Goal: Navigation & Orientation: Understand site structure

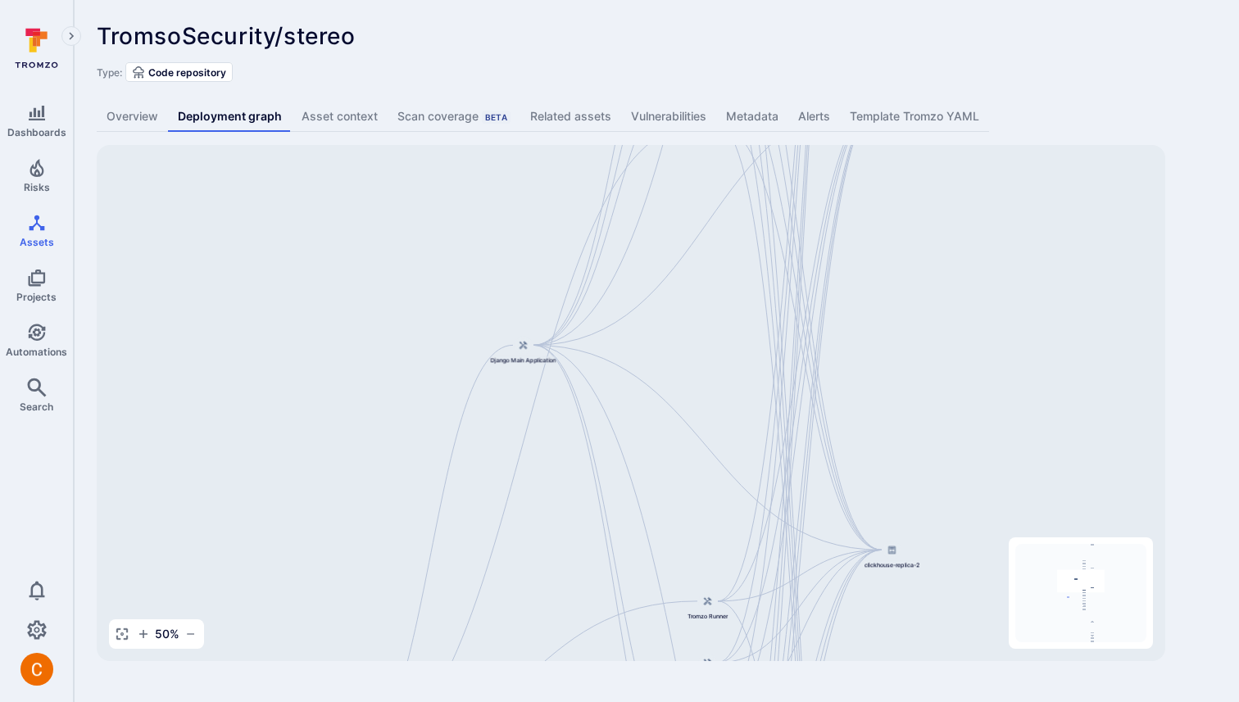
drag, startPoint x: 329, startPoint y: 289, endPoint x: 311, endPoint y: 568, distance: 279.1
click at [312, 569] on div "Django Main Application TromsoSecurity/stereo API Service Web Interface Dashboa…" at bounding box center [631, 403] width 1068 height 516
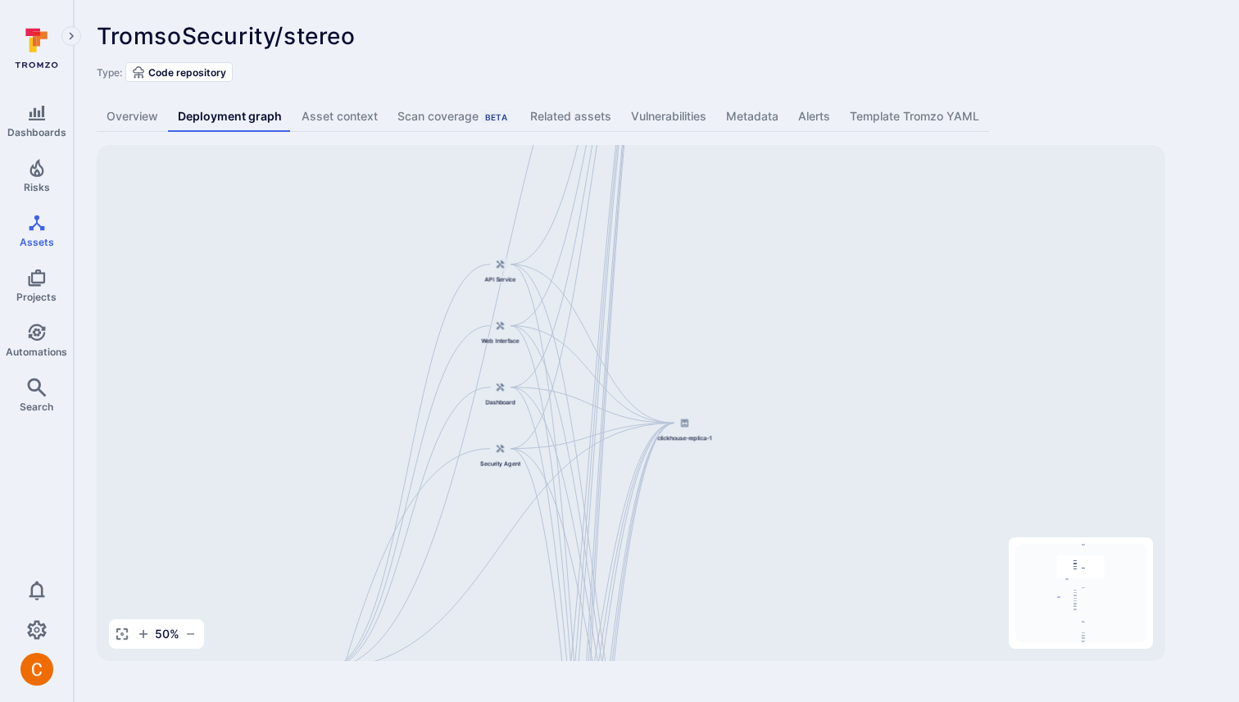
drag, startPoint x: 849, startPoint y: 347, endPoint x: 642, endPoint y: 662, distance: 377.0
click at [642, 662] on div "TromsoSecurity/stereo ... Show more Type: Code repository Overview Deployment g…" at bounding box center [656, 342] width 1165 height 684
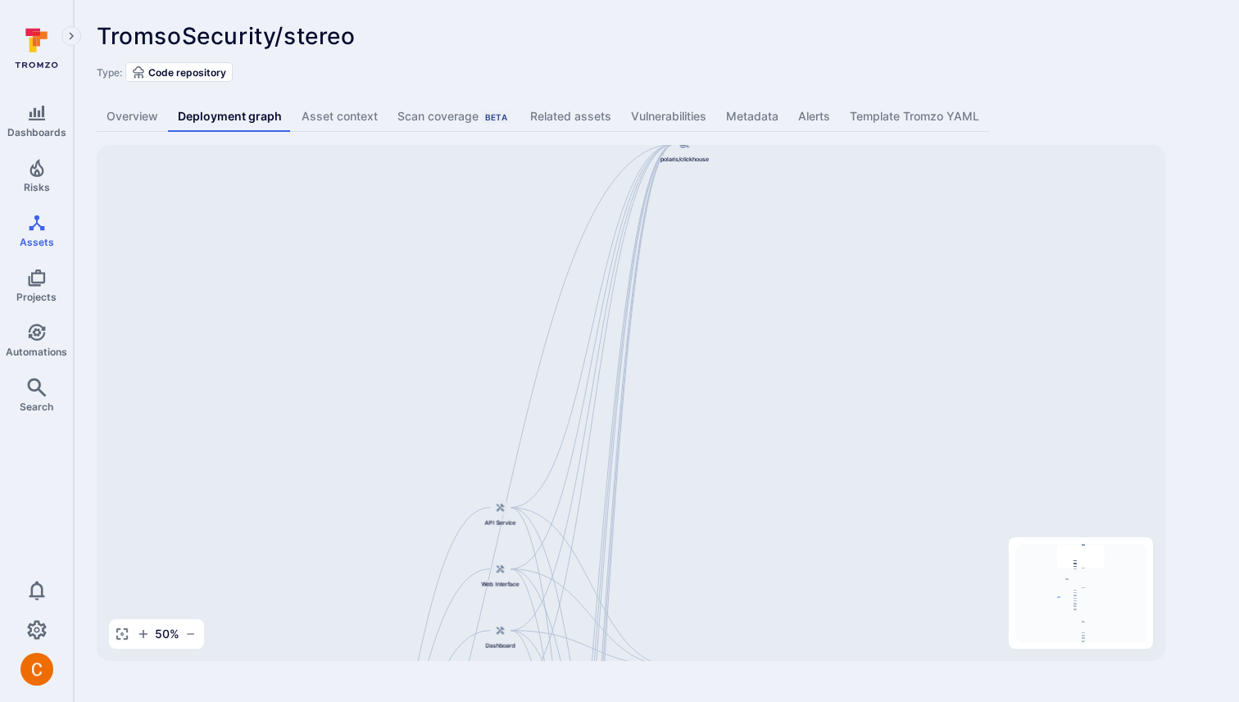
drag, startPoint x: 676, startPoint y: 283, endPoint x: 676, endPoint y: 571, distance: 287.5
click at [676, 570] on div "Django Main Application TromsoSecurity/stereo API Service Web Interface Dashboa…" at bounding box center [631, 403] width 1068 height 516
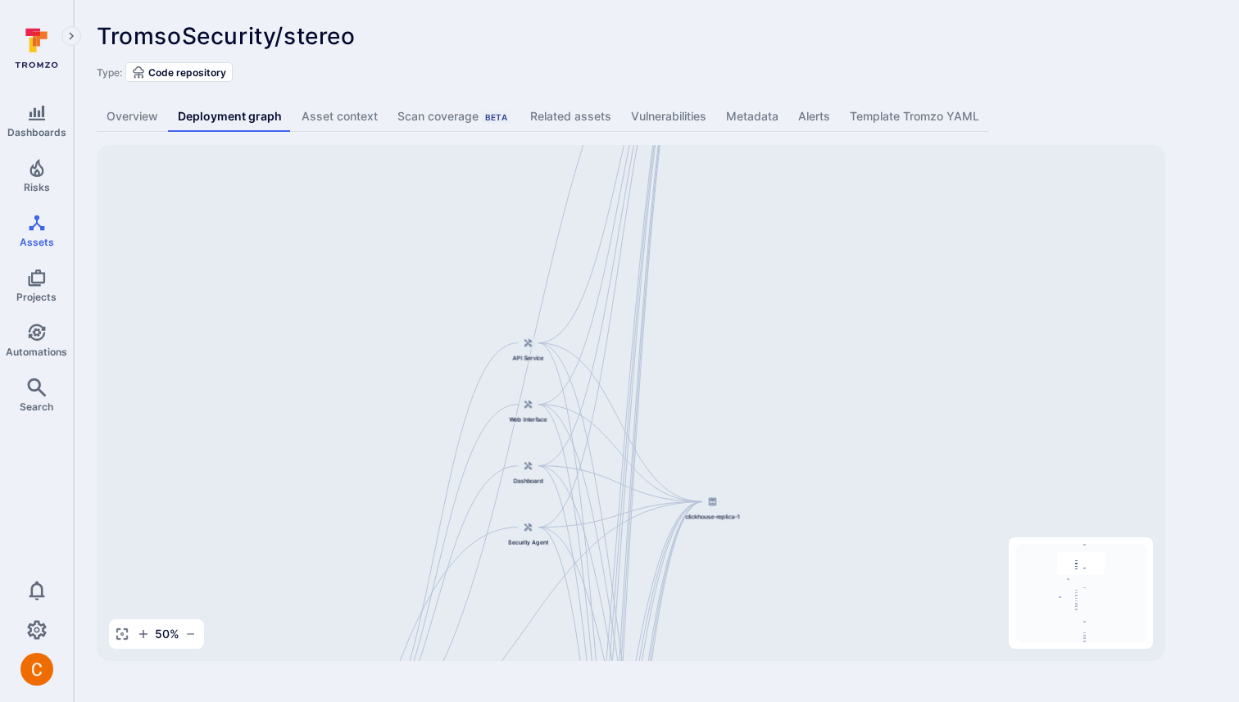
drag, startPoint x: 732, startPoint y: 276, endPoint x: 774, endPoint y: 38, distance: 242.2
click at [768, 52] on div "TromsoSecurity/stereo ... Show more Type: Code repository Overview Deployment g…" at bounding box center [656, 342] width 1165 height 684
drag, startPoint x: 731, startPoint y: 400, endPoint x: 780, endPoint y: 15, distance: 388.2
click at [773, 27] on div "TromsoSecurity/stereo ... Show more Type: Code repository Overview Deployment g…" at bounding box center [656, 342] width 1165 height 684
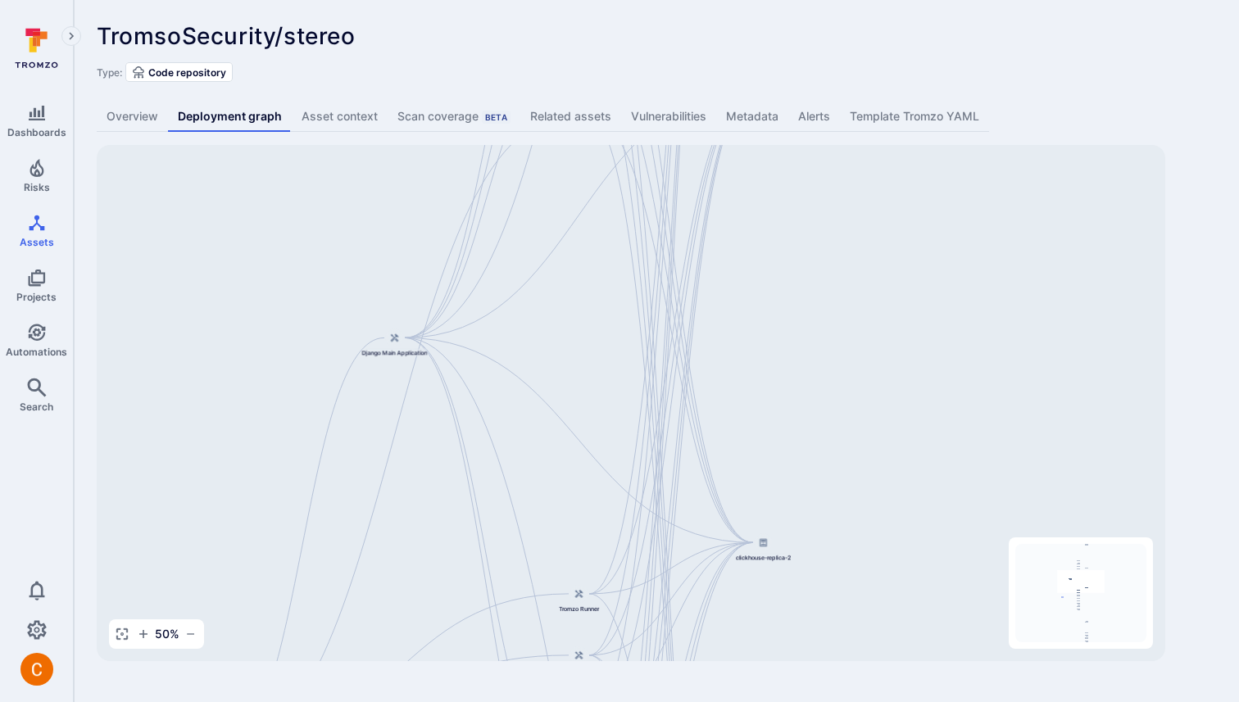
drag, startPoint x: 741, startPoint y: 360, endPoint x: 743, endPoint y: 97, distance: 263.0
click at [741, 102] on div "TromsoSecurity/stereo ... Show more Type: Code repository Overview Deployment g…" at bounding box center [656, 342] width 1165 height 684
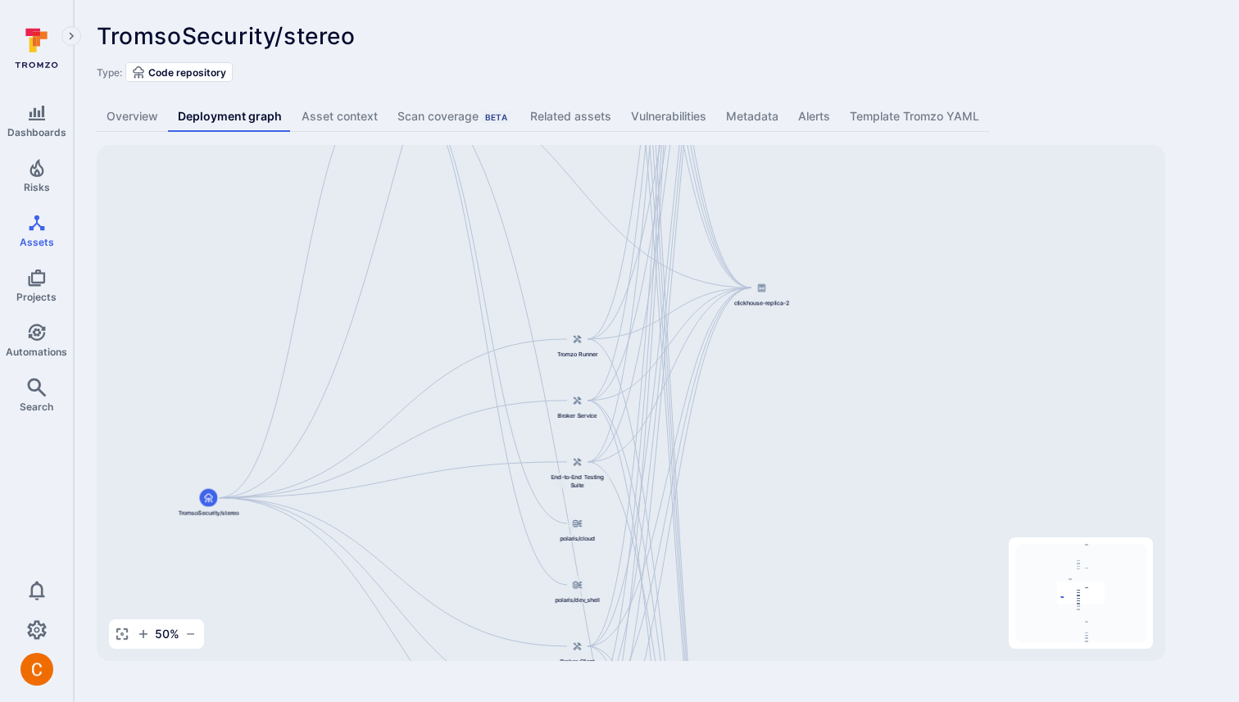
drag, startPoint x: 710, startPoint y: 508, endPoint x: 694, endPoint y: 166, distance: 342.0
click at [694, 166] on div "Django Main Application TromsoSecurity/stereo API Service Web Interface Dashboa…" at bounding box center [631, 403] width 1068 height 516
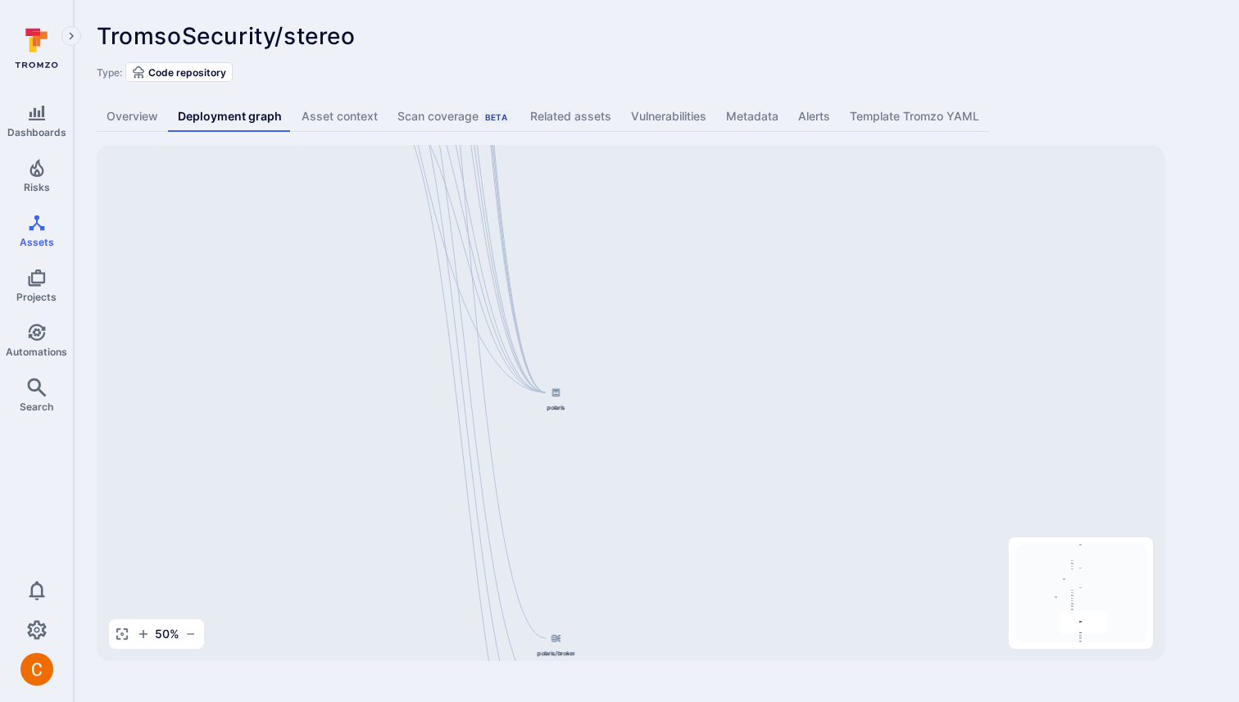
drag, startPoint x: 682, startPoint y: 305, endPoint x: 491, endPoint y: -40, distance: 394.6
click at [491, 0] on html "Dashboards Risks Assets Projects Automations Search 0 Assets Assets Pull reques…" at bounding box center [619, 351] width 1239 height 702
drag, startPoint x: 306, startPoint y: 269, endPoint x: 352, endPoint y: 507, distance: 242.9
click at [352, 507] on div "Django Main Application TromsoSecurity/stereo API Service Web Interface Dashboa…" at bounding box center [631, 403] width 1068 height 516
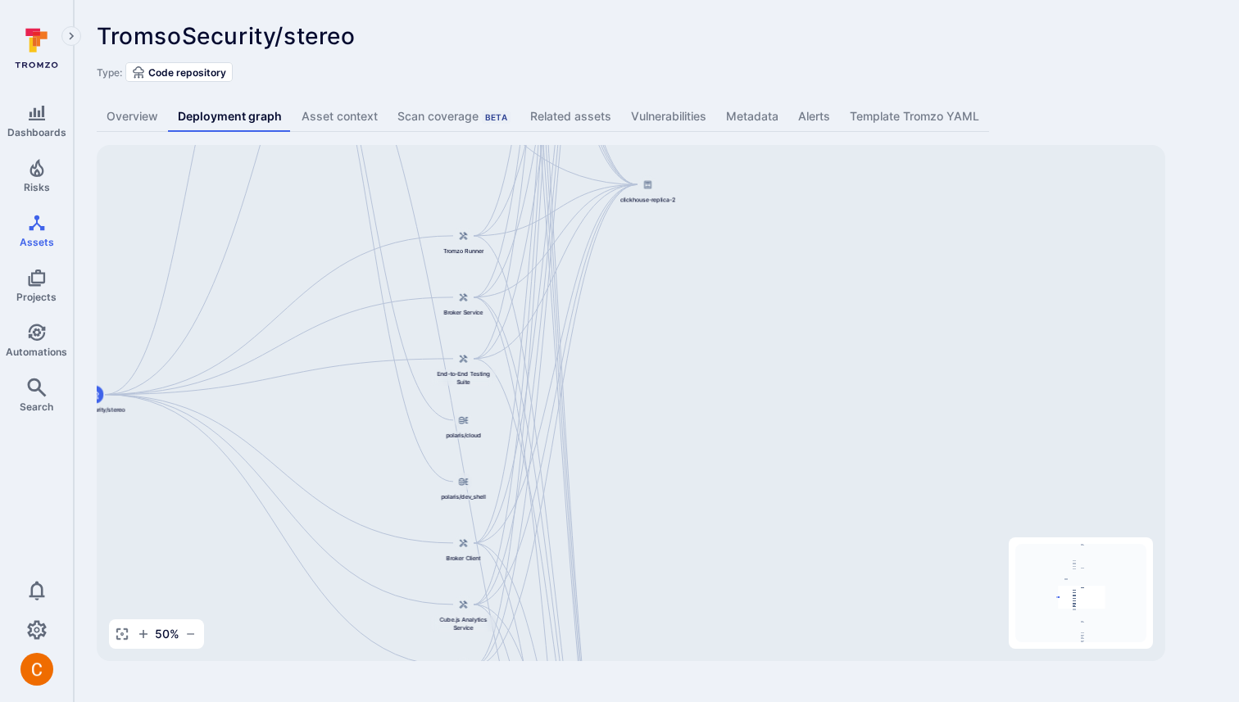
drag, startPoint x: 289, startPoint y: 241, endPoint x: 334, endPoint y: 568, distance: 330.0
click at [334, 568] on div "Django Main Application TromsoSecurity/stereo API Service Web Interface Dashboa…" at bounding box center [631, 403] width 1068 height 516
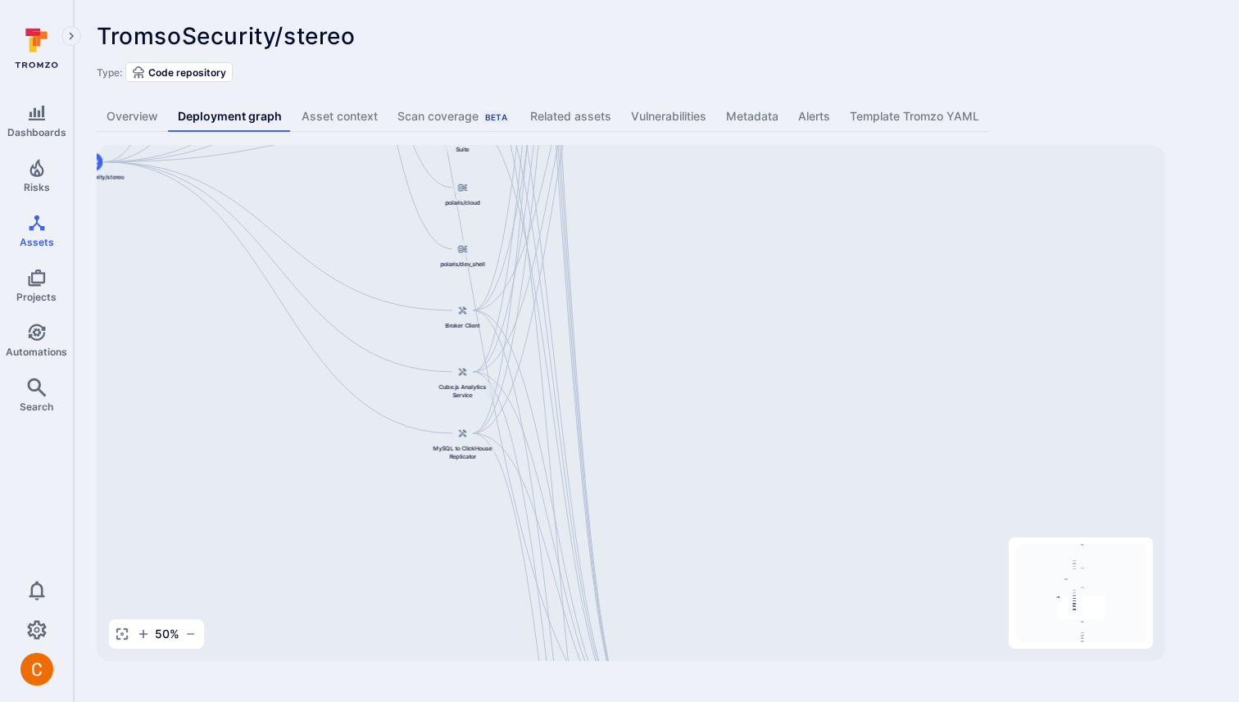
drag, startPoint x: 629, startPoint y: 401, endPoint x: 628, endPoint y: 165, distance: 236.8
click at [628, 165] on div "Django Main Application TromsoSecurity/stereo API Service Web Interface Dashboa…" at bounding box center [631, 403] width 1068 height 516
drag, startPoint x: 646, startPoint y: 456, endPoint x: 639, endPoint y: 147, distance: 308.9
click at [639, 149] on div "Django Main Application TromsoSecurity/stereo API Service Web Interface Dashboa…" at bounding box center [631, 403] width 1068 height 516
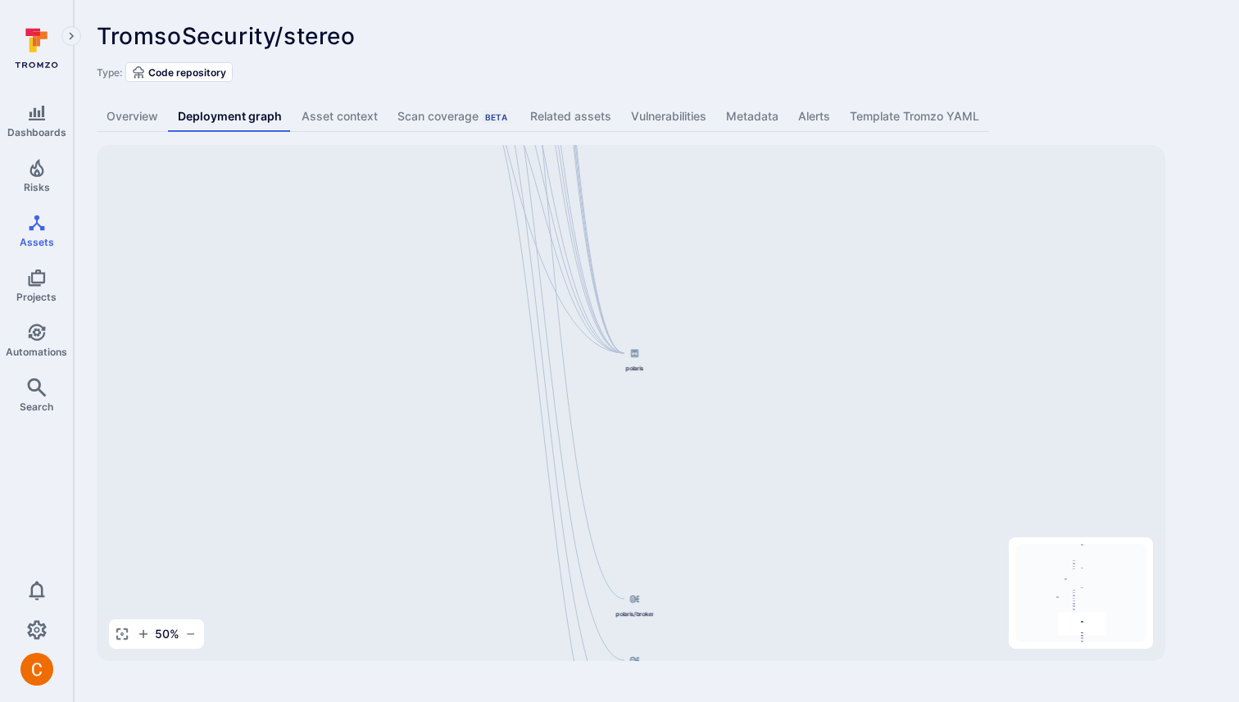
drag, startPoint x: 655, startPoint y: 490, endPoint x: 637, endPoint y: 82, distance: 408.4
click at [637, 83] on div "TromsoSecurity/stereo ... Show more Type: Code repository Overview Deployment g…" at bounding box center [656, 342] width 1165 height 684
drag, startPoint x: 439, startPoint y: 305, endPoint x: 482, endPoint y: 671, distance: 368.7
click at [482, 671] on div "TromsoSecurity/stereo ... Show more Type: Code repository Overview Deployment g…" at bounding box center [656, 342] width 1165 height 684
drag, startPoint x: 458, startPoint y: 325, endPoint x: 460, endPoint y: 701, distance: 376.0
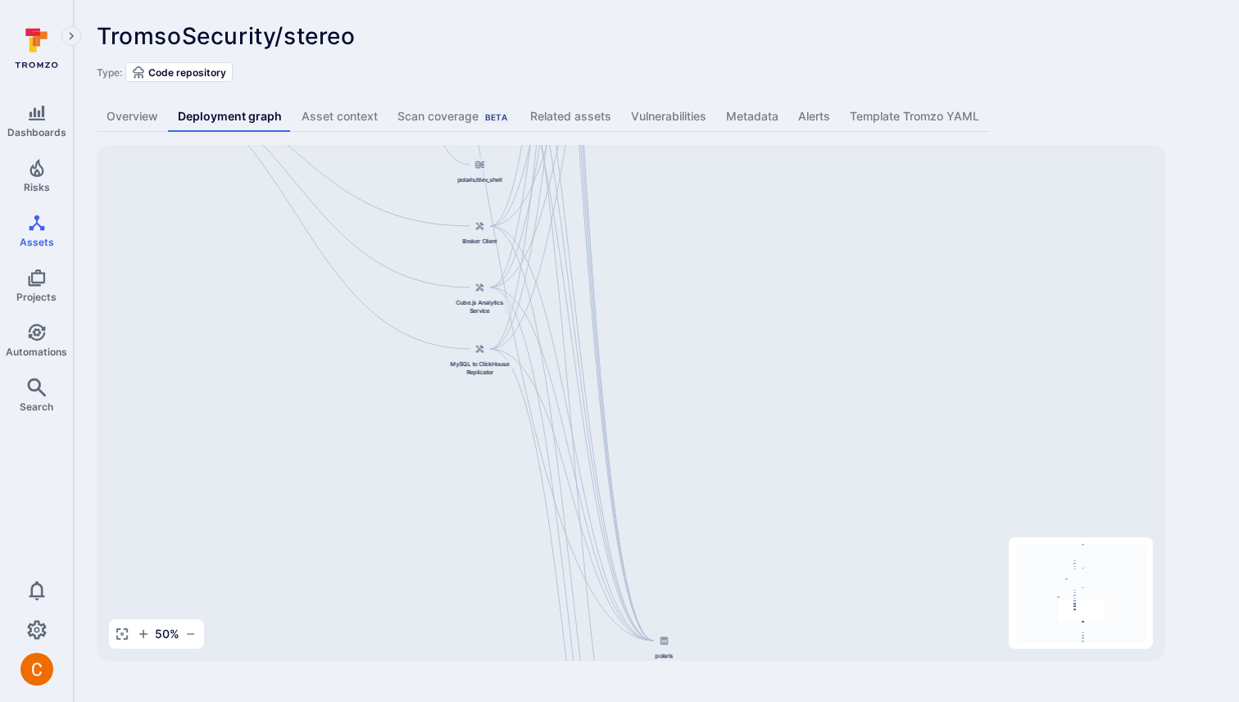
click at [460, 701] on body "Dashboards Risks Assets Projects Automations Search 0 Assets Assets Pull reques…" at bounding box center [619, 351] width 1239 height 702
drag, startPoint x: 437, startPoint y: 400, endPoint x: 435, endPoint y: 701, distance: 301.5
click at [435, 701] on body "Dashboards Risks Assets Projects Automations Search 0 Assets Assets Pull reques…" at bounding box center [619, 351] width 1239 height 702
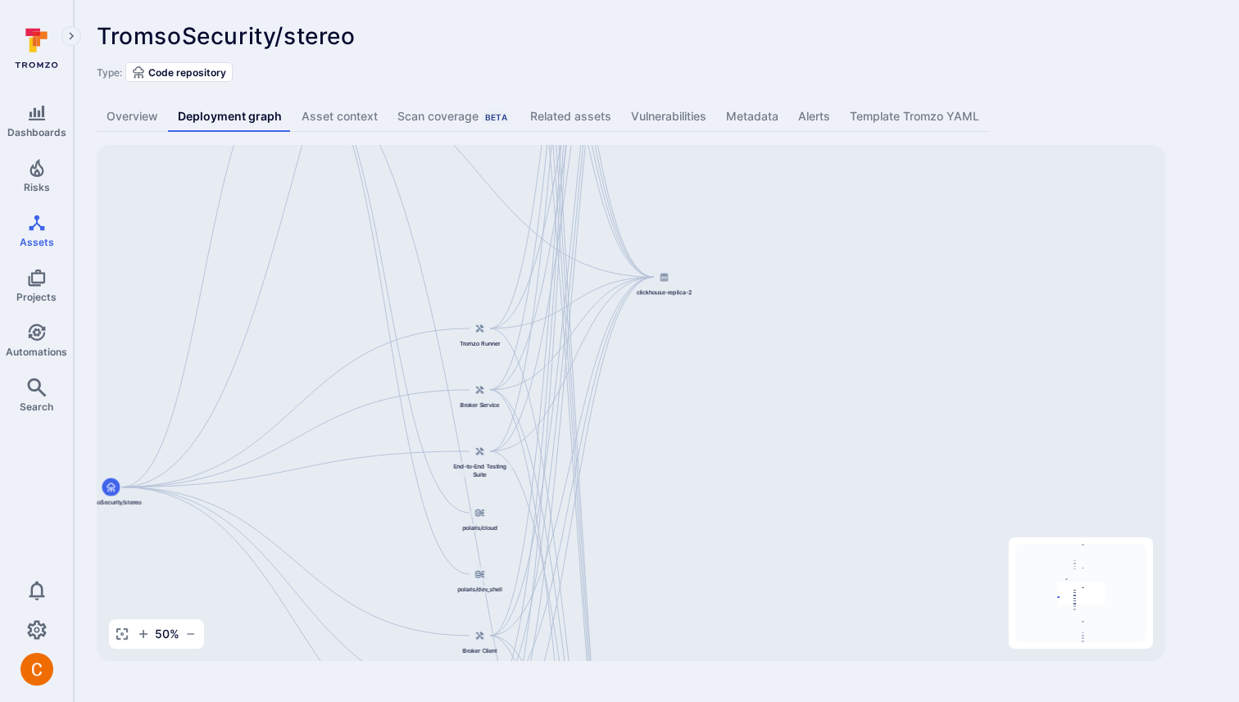
drag, startPoint x: 650, startPoint y: 413, endPoint x: 622, endPoint y: 155, distance: 259.6
click at [622, 155] on div "Django Main Application TromsoSecurity/stereo API Service Web Interface Dashboa…" at bounding box center [631, 403] width 1068 height 516
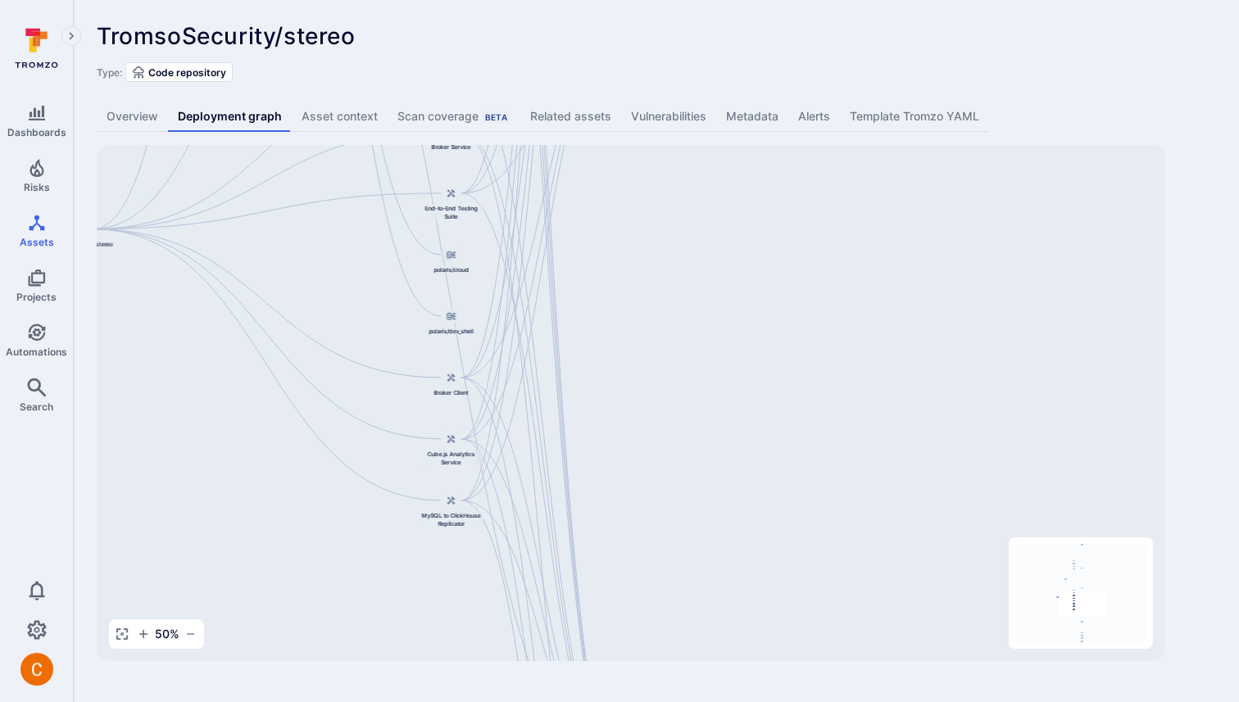
drag, startPoint x: 576, startPoint y: 562, endPoint x: 562, endPoint y: 207, distance: 355.0
click at [562, 207] on div "Django Main Application TromsoSecurity/stereo API Service Web Interface Dashboa…" at bounding box center [631, 403] width 1068 height 516
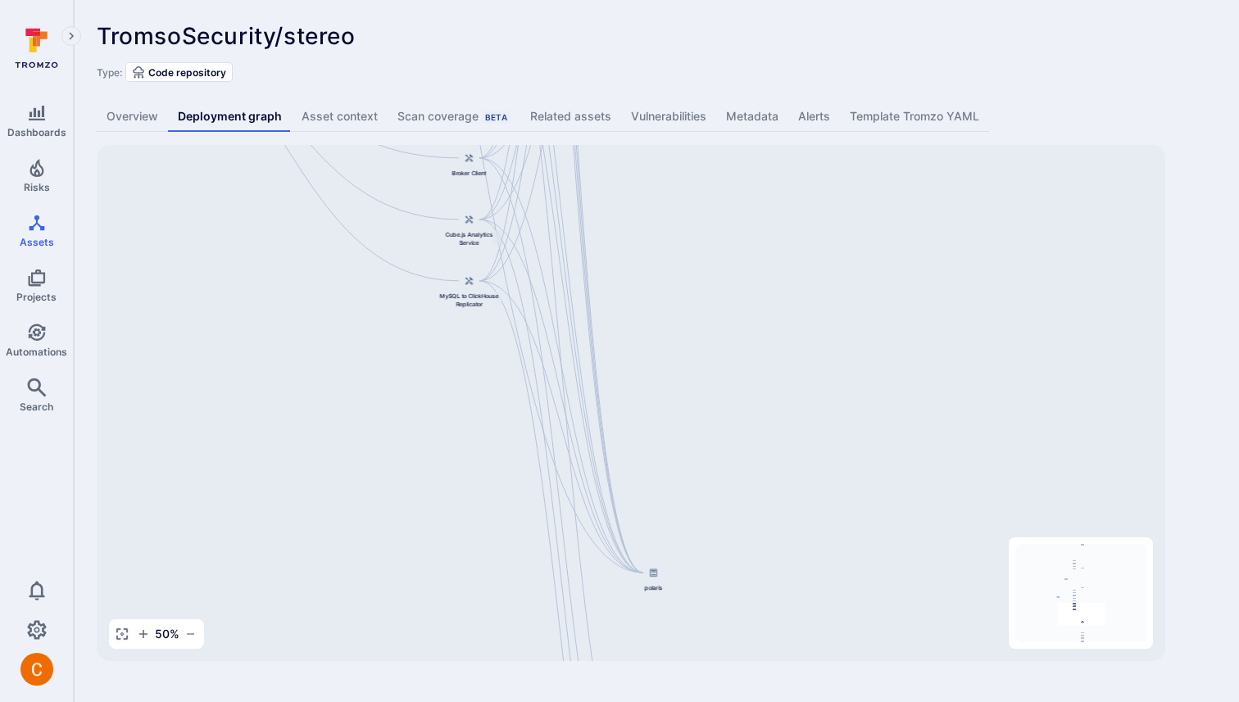
drag, startPoint x: 425, startPoint y: 523, endPoint x: 457, endPoint y: 656, distance: 137.3
click at [457, 657] on div "Django Main Application TromsoSecurity/stereo API Service Web Interface Dashboa…" at bounding box center [631, 403] width 1068 height 516
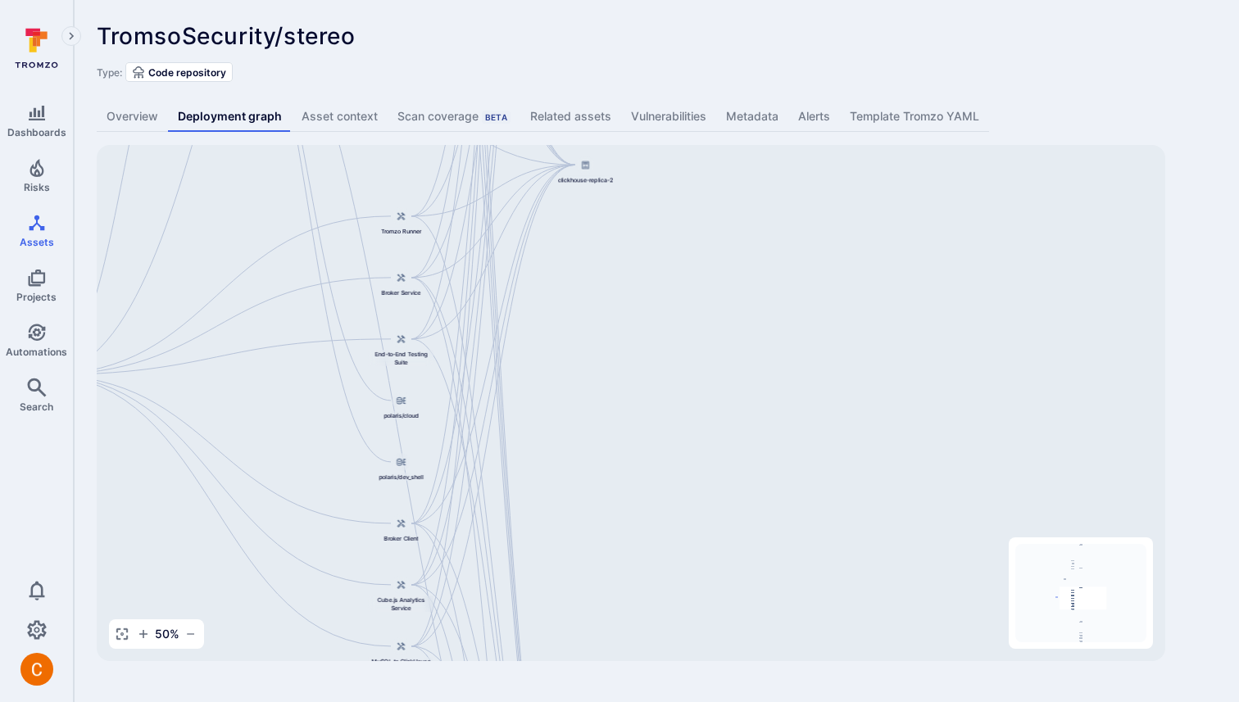
drag, startPoint x: 664, startPoint y: 242, endPoint x: 596, endPoint y: 609, distance: 372.5
click at [596, 609] on div "Django Main Application TromsoSecurity/stereo API Service Web Interface Dashboa…" at bounding box center [631, 403] width 1068 height 516
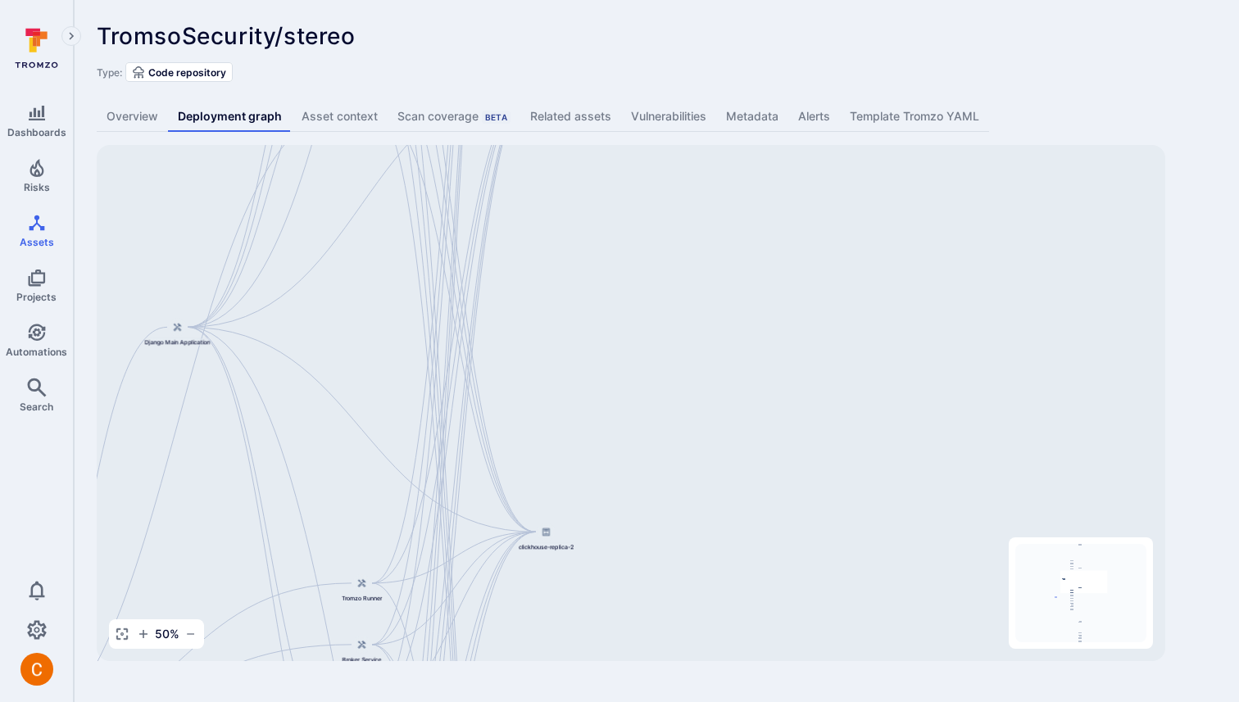
drag, startPoint x: 587, startPoint y: 288, endPoint x: 548, endPoint y: 665, distance: 378.9
click at [548, 665] on div "TromsoSecurity/stereo ... Show more Type: Code repository Overview Deployment g…" at bounding box center [656, 342] width 1165 height 684
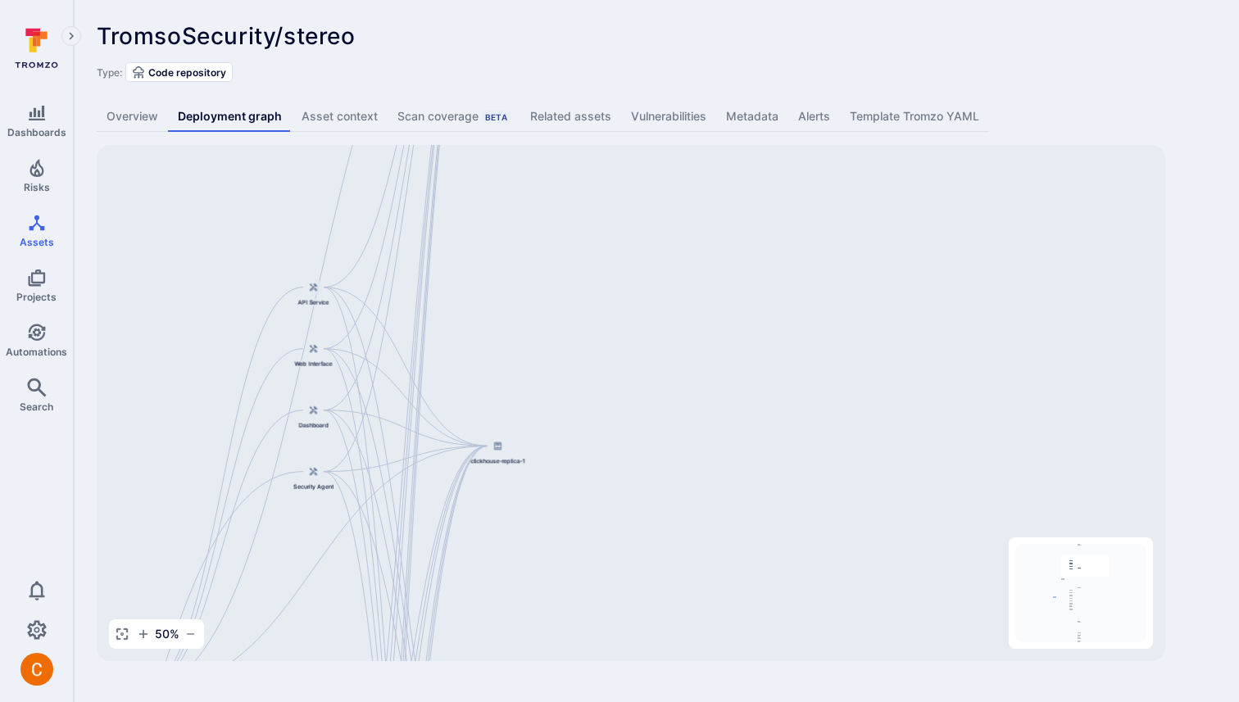
drag, startPoint x: 600, startPoint y: 347, endPoint x: 549, endPoint y: 698, distance: 355.1
click at [550, 700] on body "Dashboards Risks Assets Projects Automations Search 0 Assets Assets Pull reques…" at bounding box center [619, 351] width 1239 height 702
drag, startPoint x: 586, startPoint y: 324, endPoint x: 552, endPoint y: 699, distance: 376.7
click at [552, 699] on body "Dashboards Risks Assets Projects Automations Search 0 Assets Assets Pull reques…" at bounding box center [619, 351] width 1239 height 702
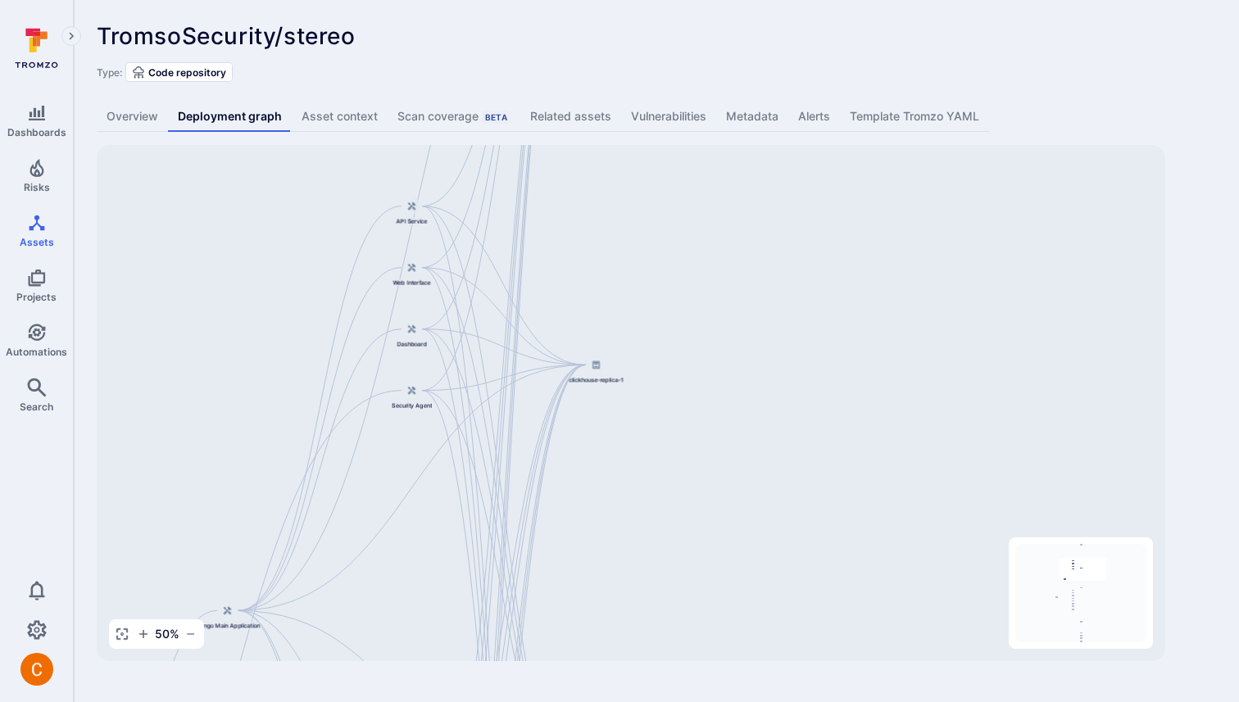
drag, startPoint x: 533, startPoint y: 517, endPoint x: 667, endPoint y: 62, distance: 473.9
click at [667, 62] on div "TromsoSecurity/stereo ... Show more Type: Code repository Overview Deployment g…" at bounding box center [656, 342] width 1165 height 684
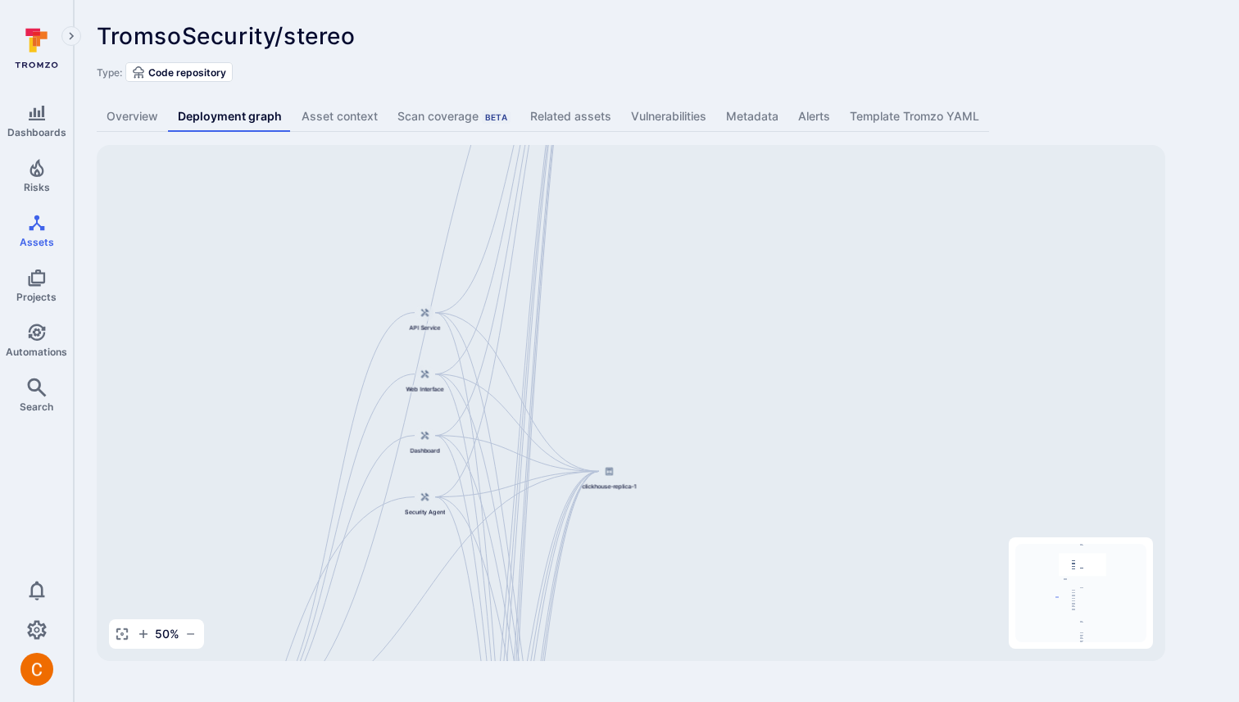
drag, startPoint x: 628, startPoint y: 220, endPoint x: 640, endPoint y: 326, distance: 106.3
click at [641, 328] on div "Django Main Application TromsoSecurity/stereo API Service Web Interface Dashboa…" at bounding box center [631, 403] width 1068 height 516
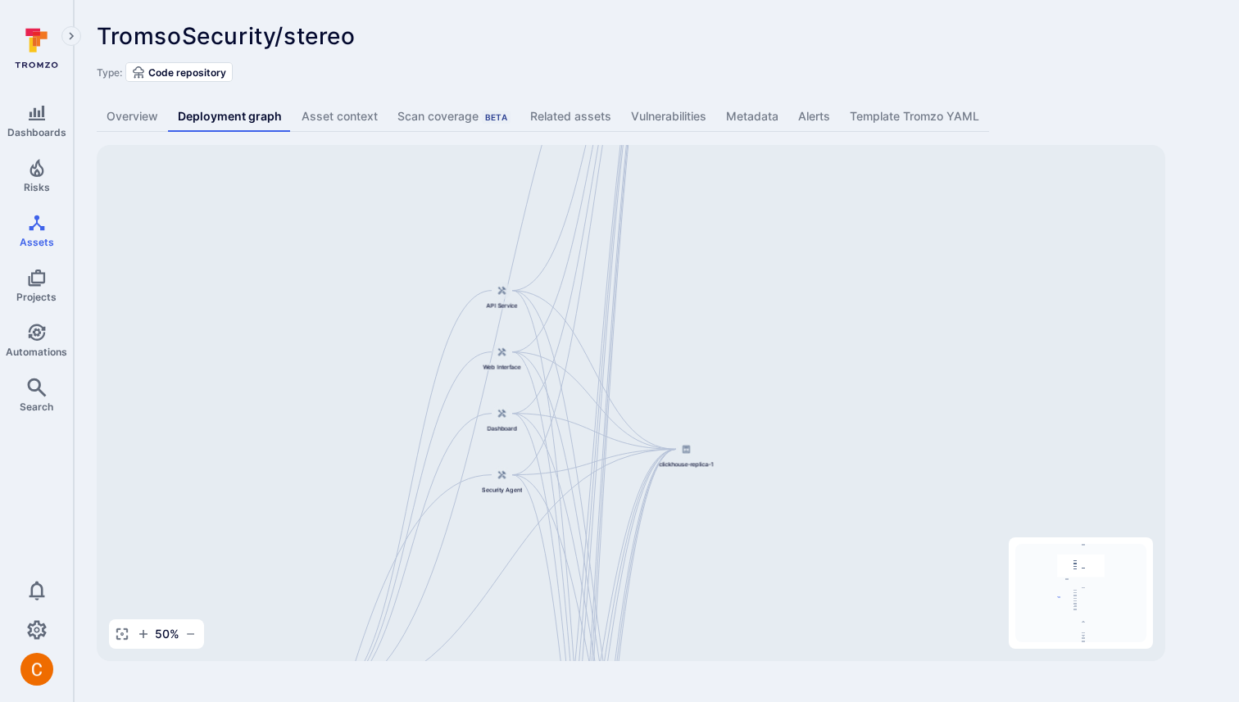
drag, startPoint x: 565, startPoint y: 329, endPoint x: 641, endPoint y: 306, distance: 79.6
click at [641, 306] on div "Django Main Application TromsoSecurity/stereo API Service Web Interface Dashboa…" at bounding box center [631, 403] width 1068 height 516
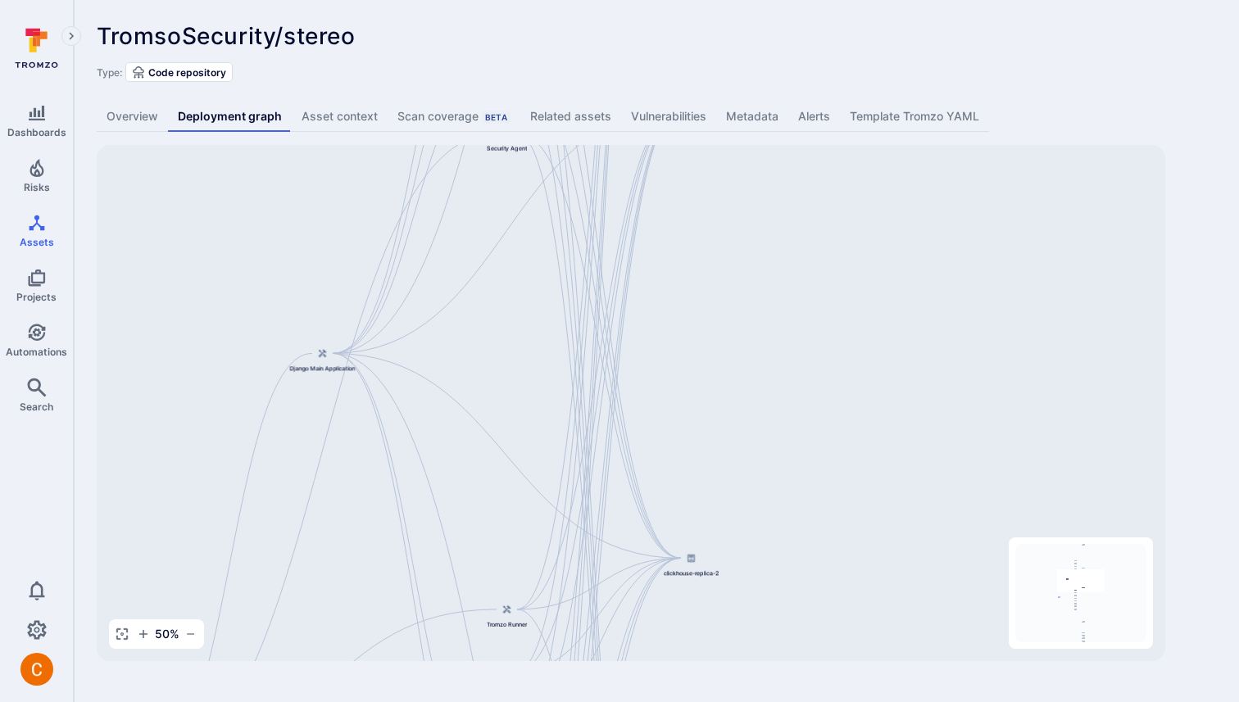
drag, startPoint x: 486, startPoint y: 614, endPoint x: 492, endPoint y: 271, distance: 343.3
click at [492, 271] on div "Django Main Application TromsoSecurity/stereo API Service Web Interface Dashboa…" at bounding box center [631, 403] width 1068 height 516
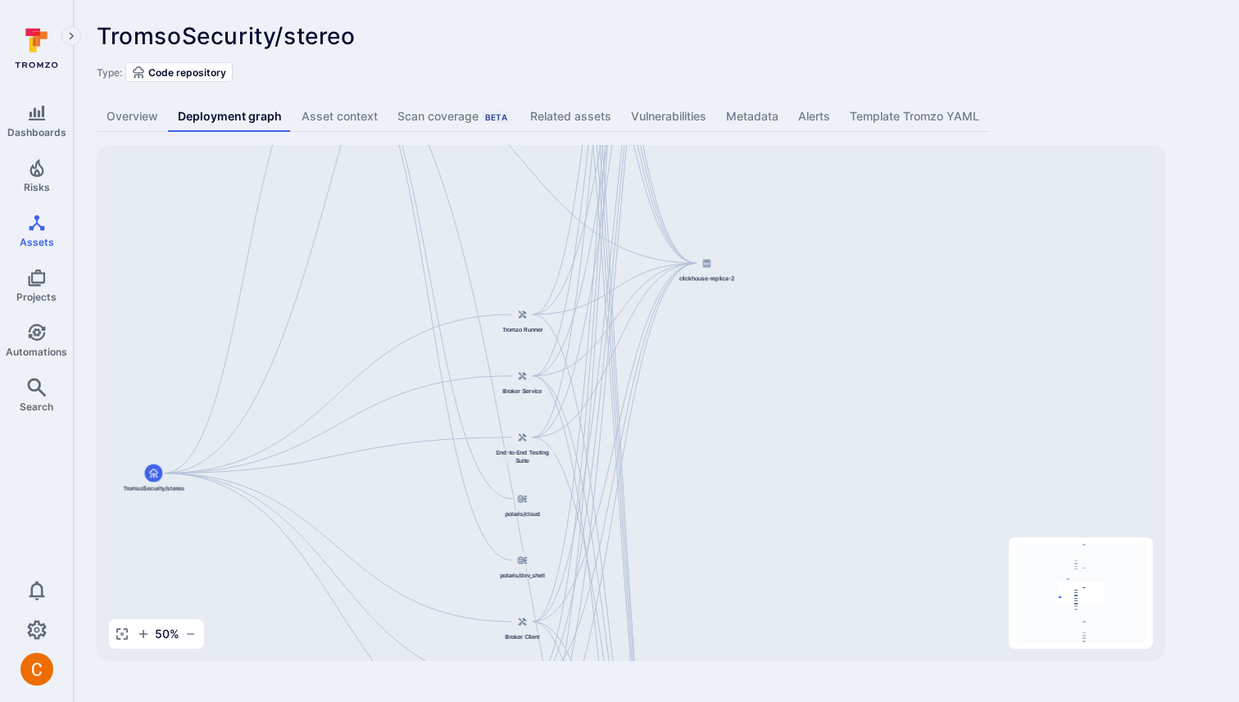
drag, startPoint x: 446, startPoint y: 573, endPoint x: 462, endPoint y: 279, distance: 293.7
click at [462, 279] on div "Django Main Application TromsoSecurity/stereo API Service Web Interface Dashboa…" at bounding box center [631, 403] width 1068 height 516
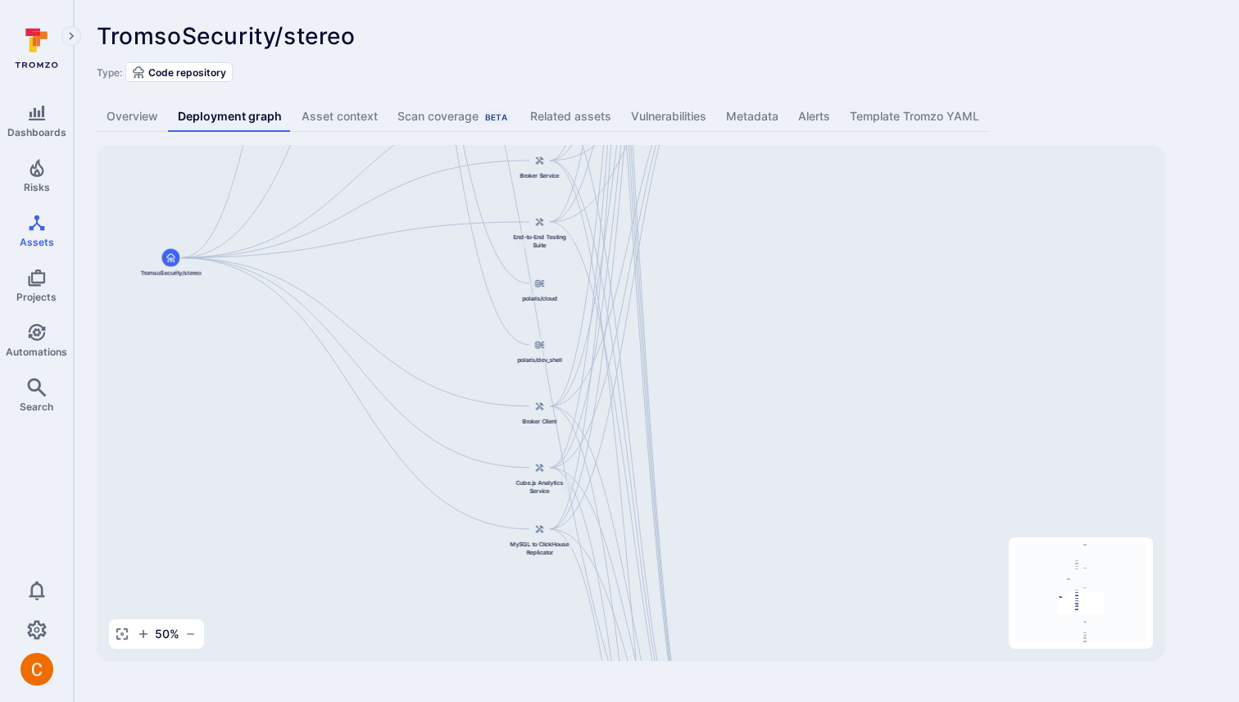
drag, startPoint x: 369, startPoint y: 611, endPoint x: 385, endPoint y: 396, distance: 216.1
click at [385, 396] on div "Django Main Application TromsoSecurity/stereo API Service Web Interface Dashboa…" at bounding box center [631, 403] width 1068 height 516
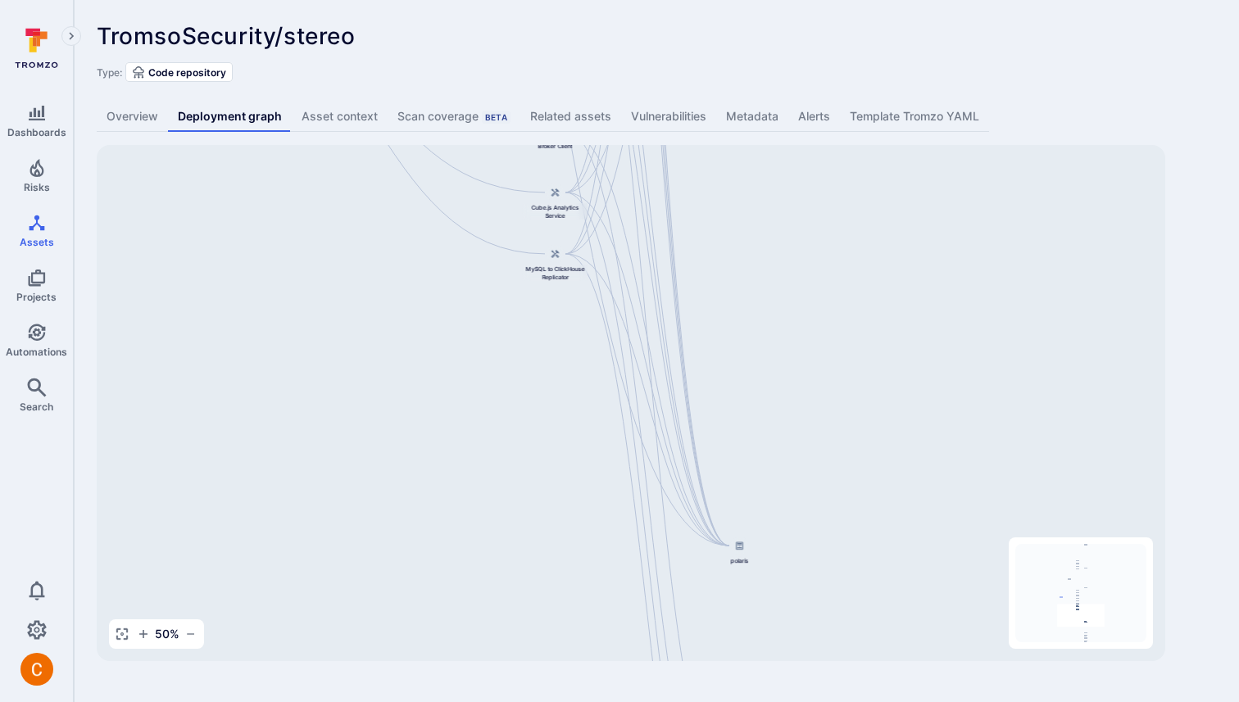
drag, startPoint x: 408, startPoint y: 542, endPoint x: 424, endPoint y: 269, distance: 273.2
click at [424, 269] on div "Django Main Application TromsoSecurity/stereo API Service Web Interface Dashboa…" at bounding box center [631, 403] width 1068 height 516
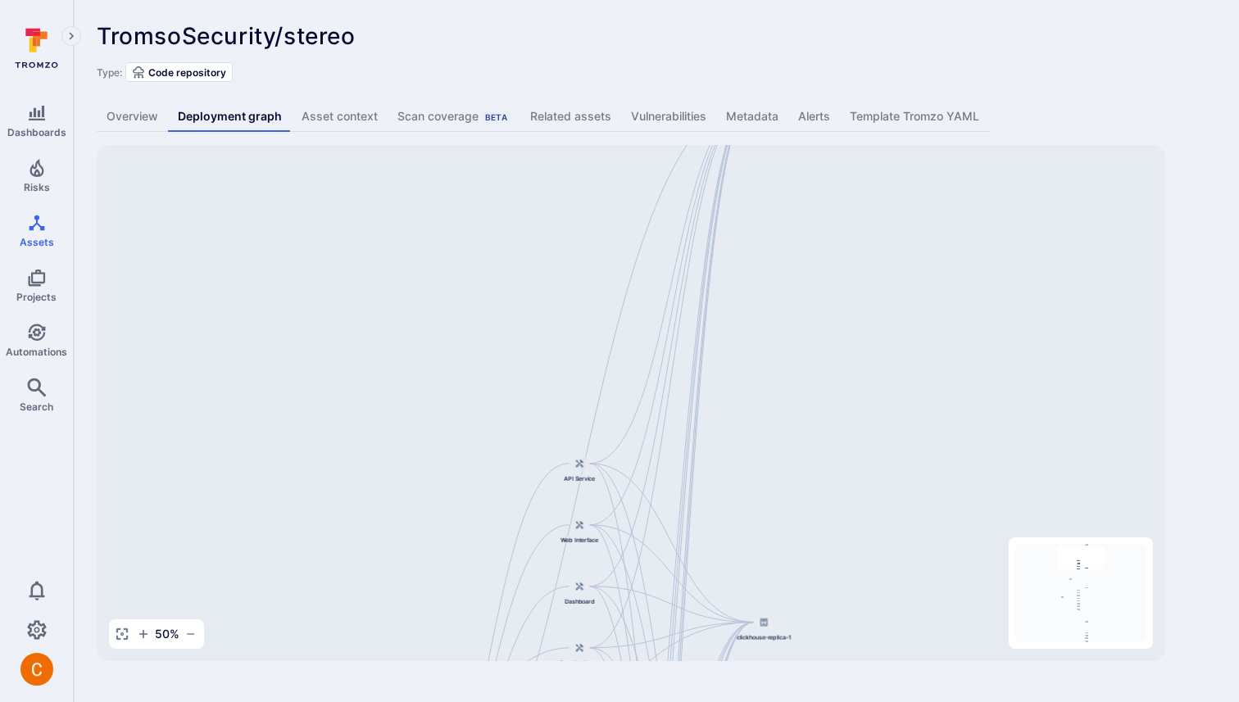
drag, startPoint x: 1063, startPoint y: 590, endPoint x: 1060, endPoint y: 518, distance: 72.2
click at [1060, 518] on div "Django Main Application TromsoSecurity/stereo API Service Web Interface Dashboa…" at bounding box center [631, 403] width 1068 height 516
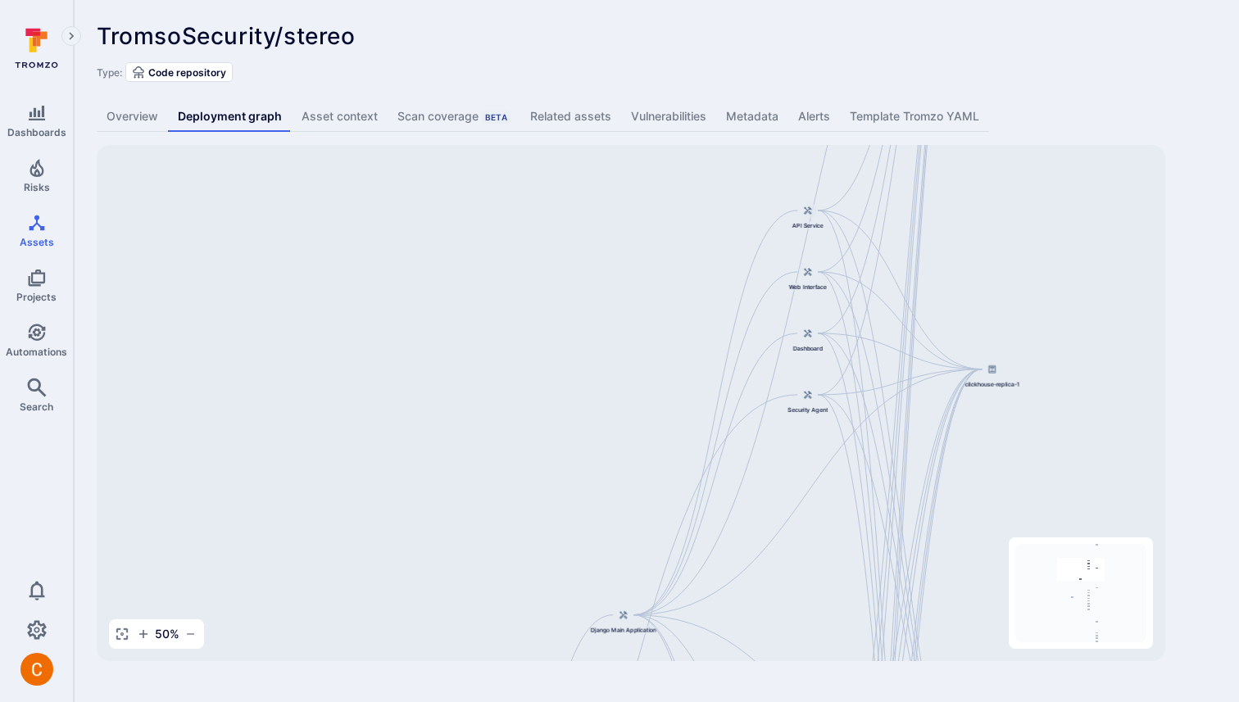
drag, startPoint x: 1076, startPoint y: 569, endPoint x: 1064, endPoint y: 582, distance: 18.6
click at [1064, 582] on icon "Mini Map" at bounding box center [1080, 593] width 131 height 98
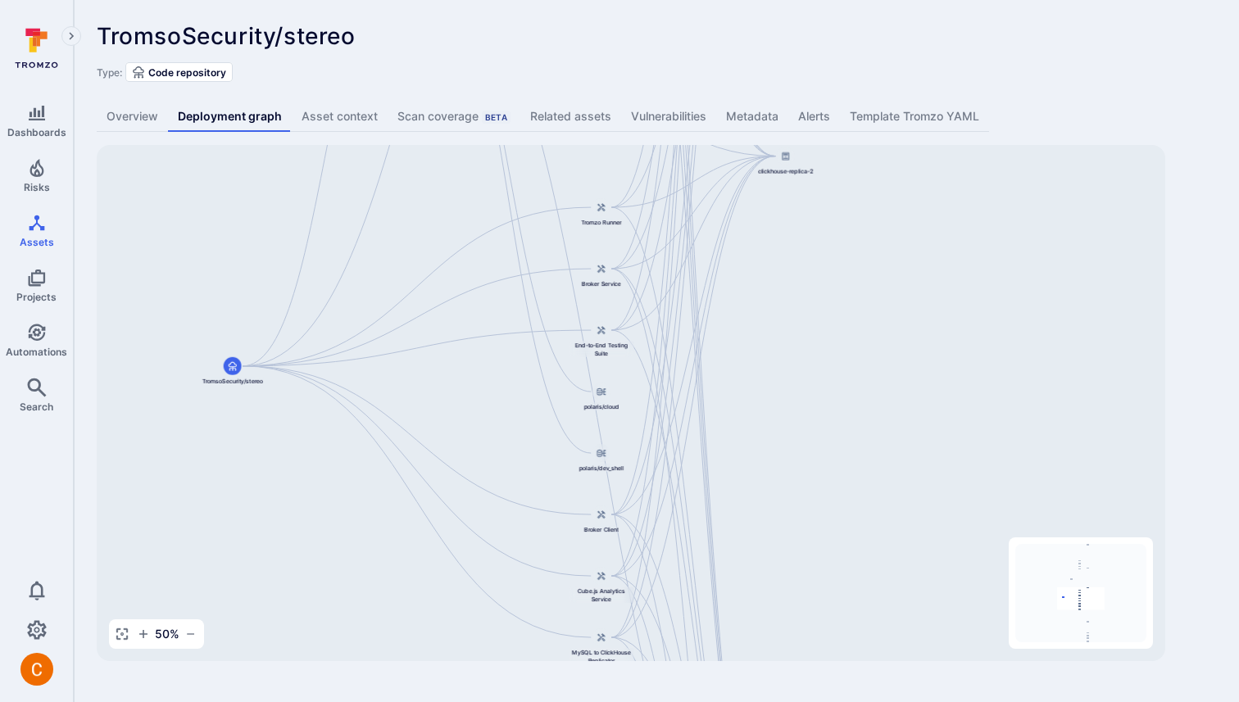
drag, startPoint x: 1064, startPoint y: 582, endPoint x: 1076, endPoint y: 619, distance: 38.6
click at [1076, 619] on icon "Mini Map" at bounding box center [1080, 593] width 131 height 98
